Goal: Information Seeking & Learning: Learn about a topic

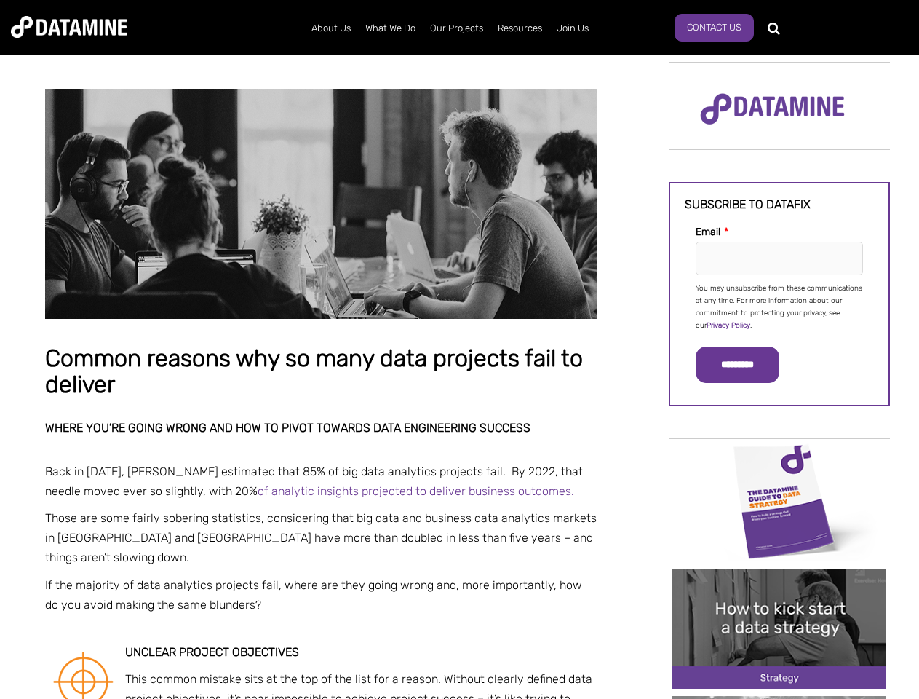
click at [779, 306] on p "You may unsubscribe from these communications at any time. For more information…" at bounding box center [779, 306] width 167 height 49
click at [746, 365] on input "*********" at bounding box center [738, 364] width 84 height 36
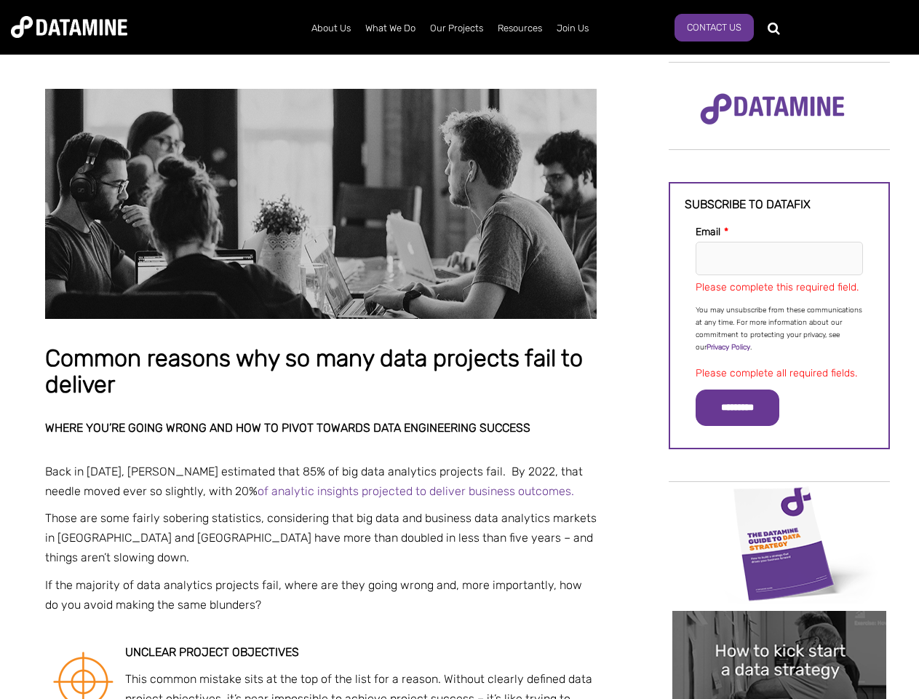
click at [779, 500] on img "Image grid with {{ image_count }} images." at bounding box center [779, 543] width 214 height 120
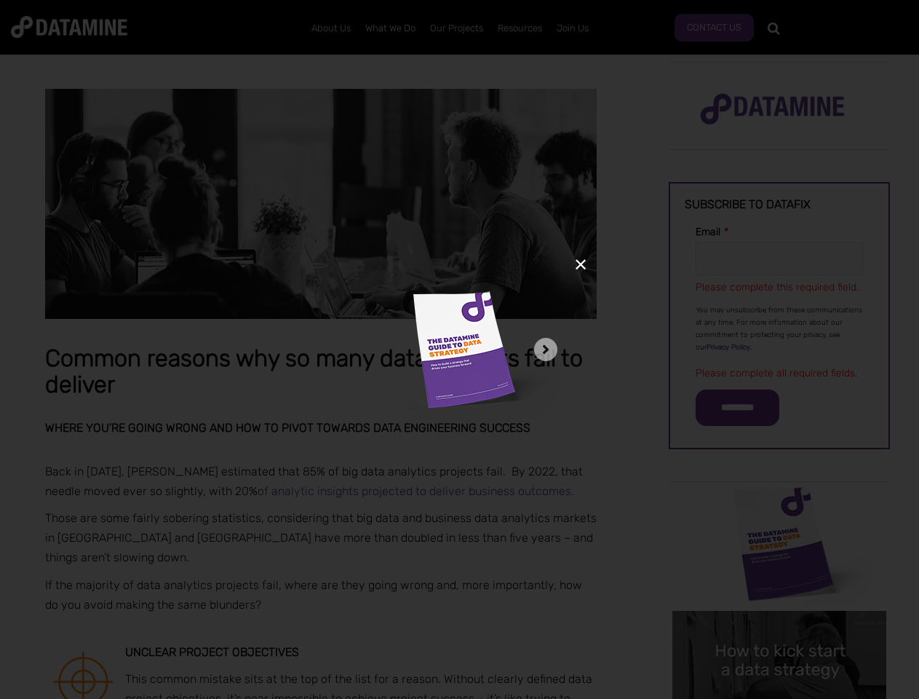
click at [779, 500] on div "✕" at bounding box center [459, 349] width 919 height 699
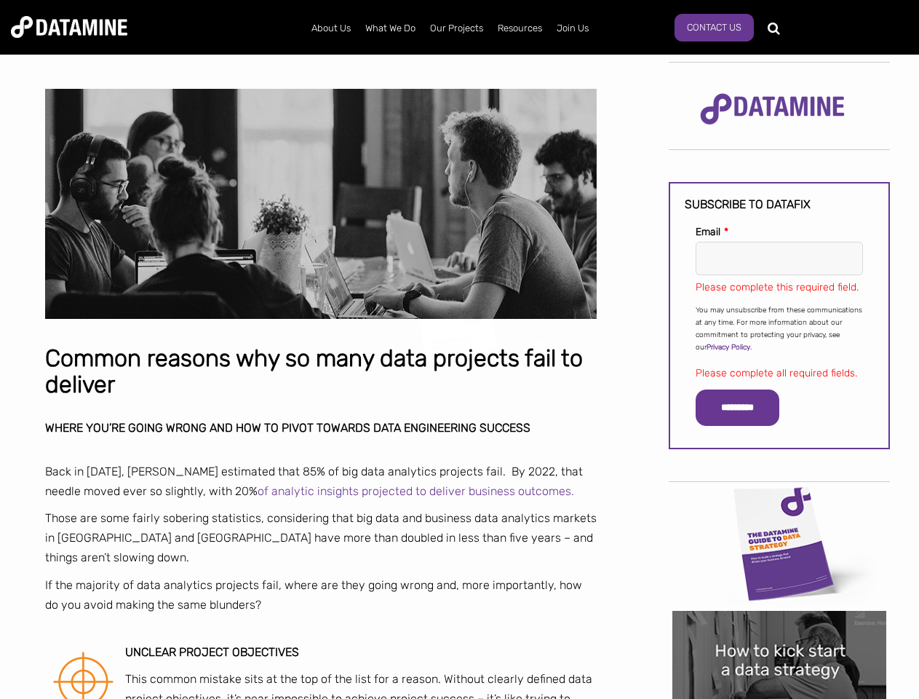
click at [779, 628] on div "✕" at bounding box center [459, 349] width 919 height 699
click at [779, 628] on img "Image grid with {{ image_count }} images." at bounding box center [779, 670] width 214 height 120
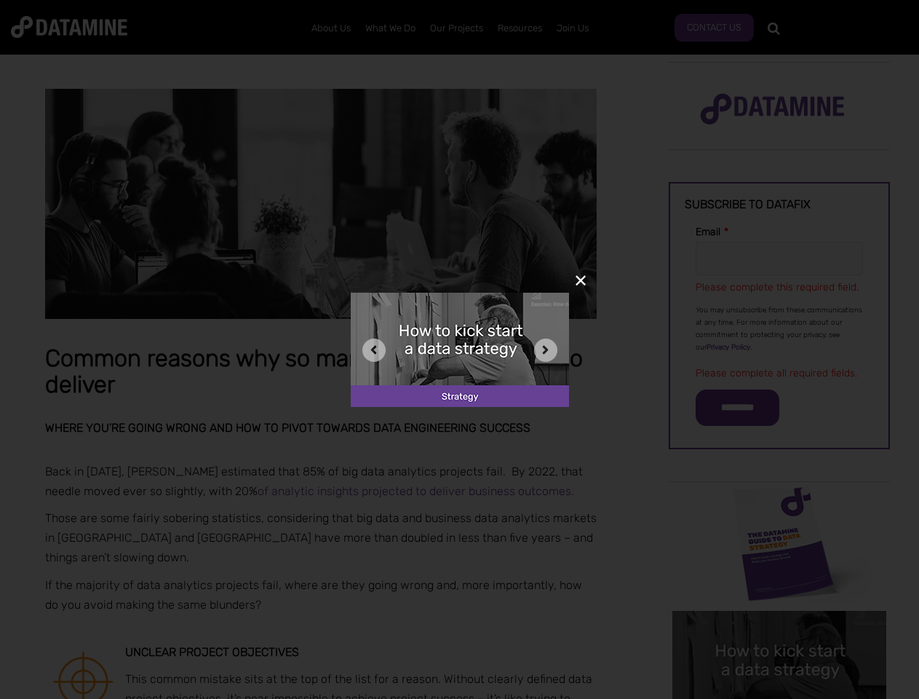
click at [779, 697] on div "✕" at bounding box center [459, 349] width 919 height 699
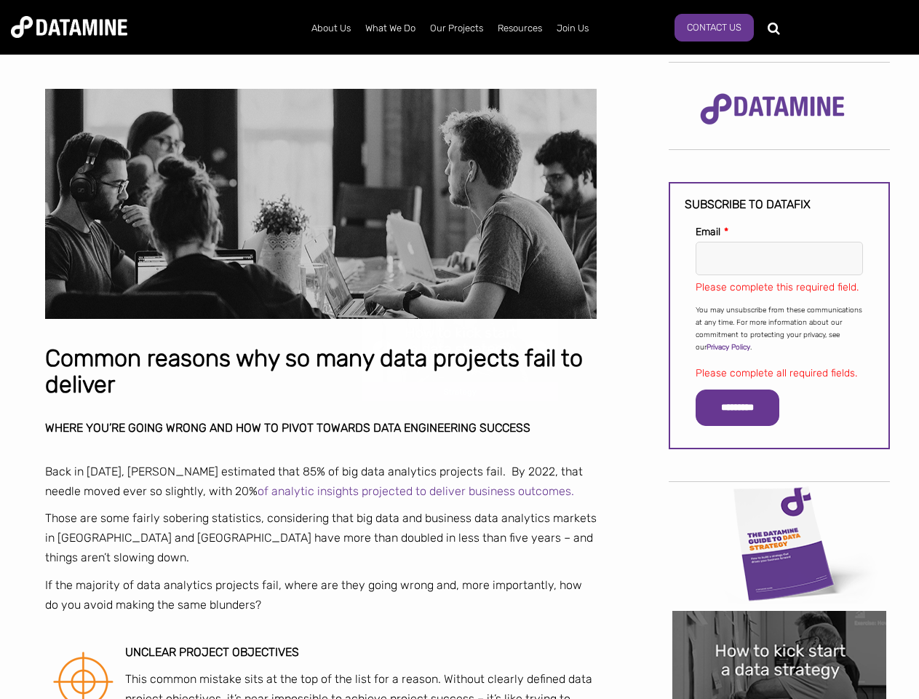
click at [779, 697] on div "✕" at bounding box center [459, 349] width 919 height 699
